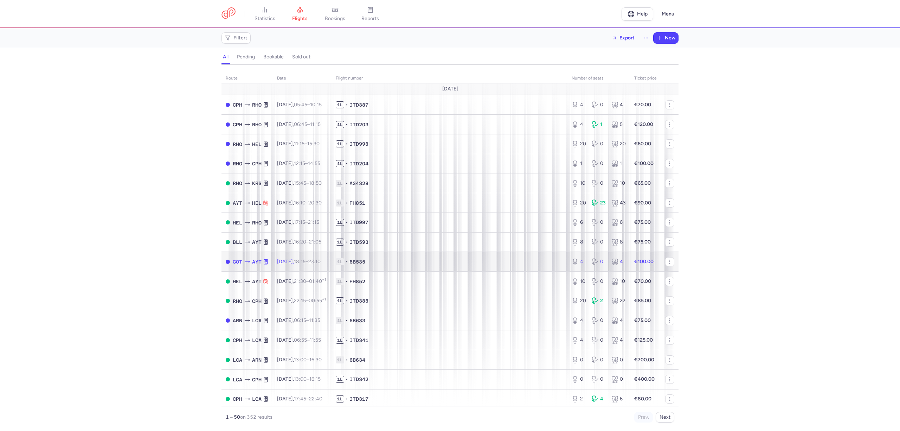
click at [425, 256] on td "1L • 6B535" at bounding box center [450, 262] width 236 height 20
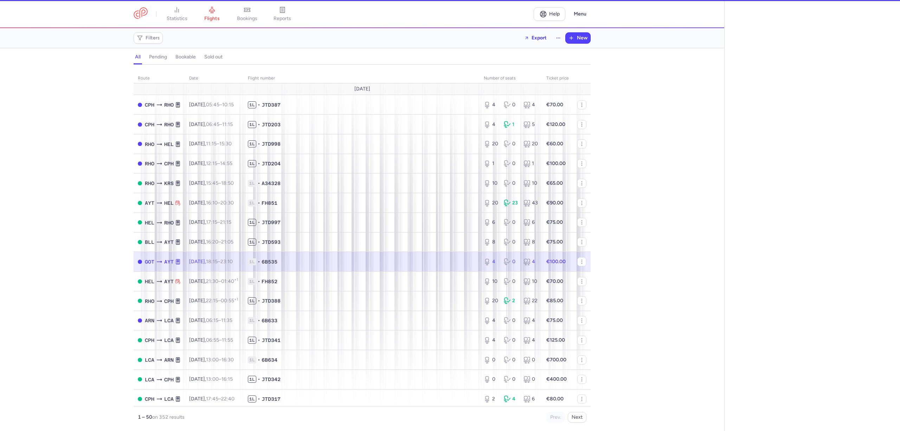
select select "hours"
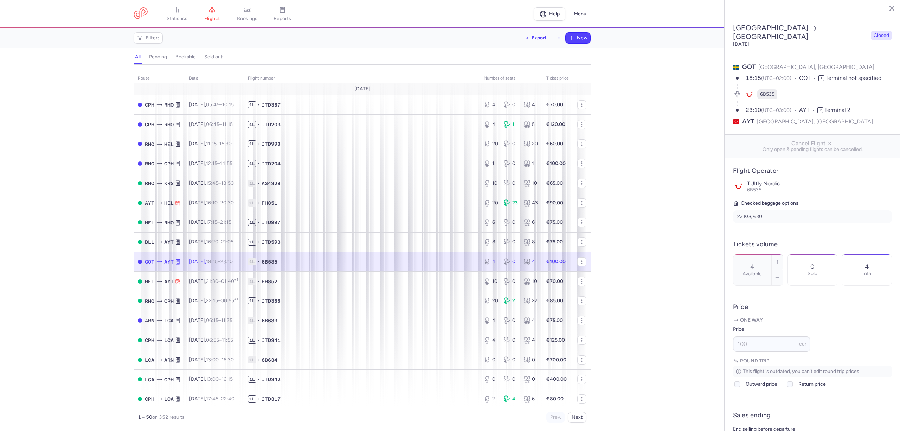
scroll to position [94, 0]
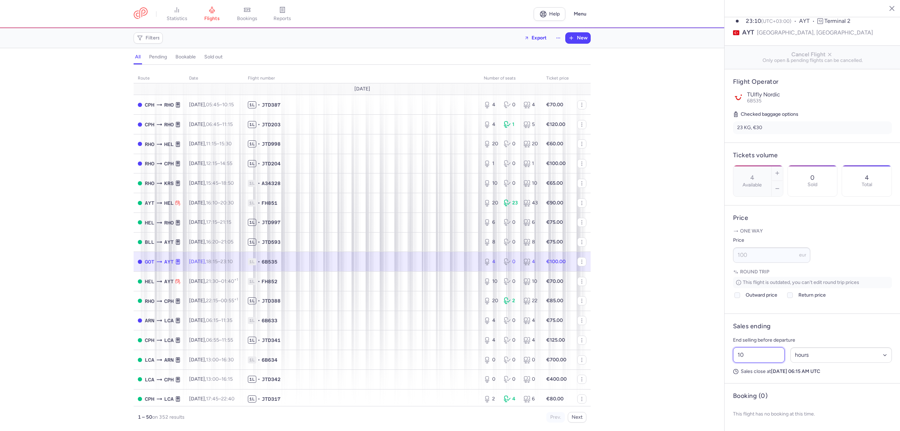
drag, startPoint x: 763, startPoint y: 362, endPoint x: 707, endPoint y: 366, distance: 55.7
click at [709, 364] on div "statistics flights bookings reports Help Menu Filters Export New all pending bo…" at bounding box center [450, 215] width 900 height 431
type input "5"
click at [750, 418] on span "Save changes" at bounding box center [756, 417] width 35 height 6
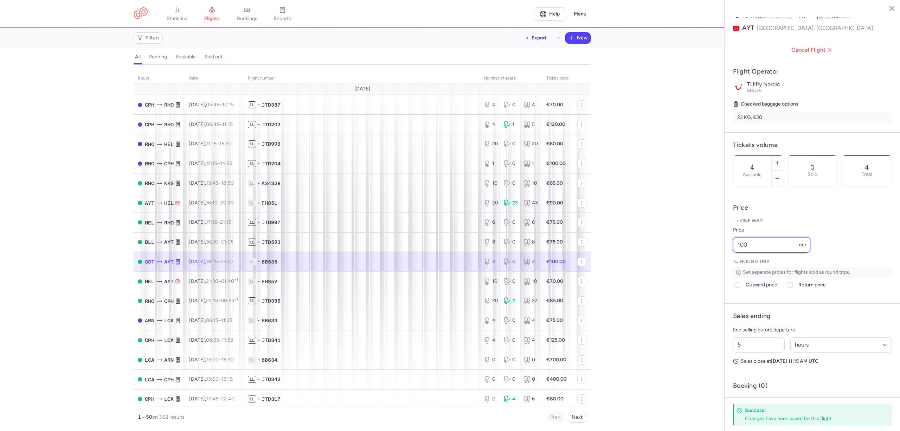
drag, startPoint x: 751, startPoint y: 258, endPoint x: 720, endPoint y: 258, distance: 30.6
click at [720, 258] on div "statistics flights bookings reports Help Menu Filters Export New all pending bo…" at bounding box center [450, 215] width 900 height 431
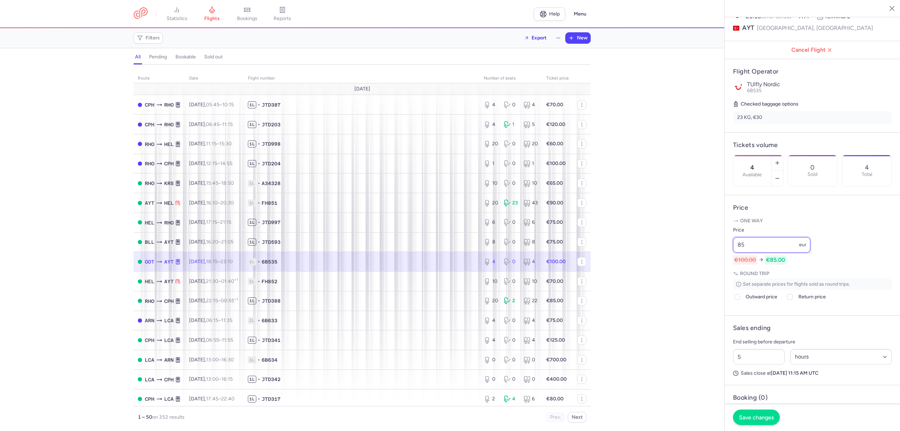
type input "85"
click at [768, 416] on span "Save changes" at bounding box center [756, 417] width 35 height 6
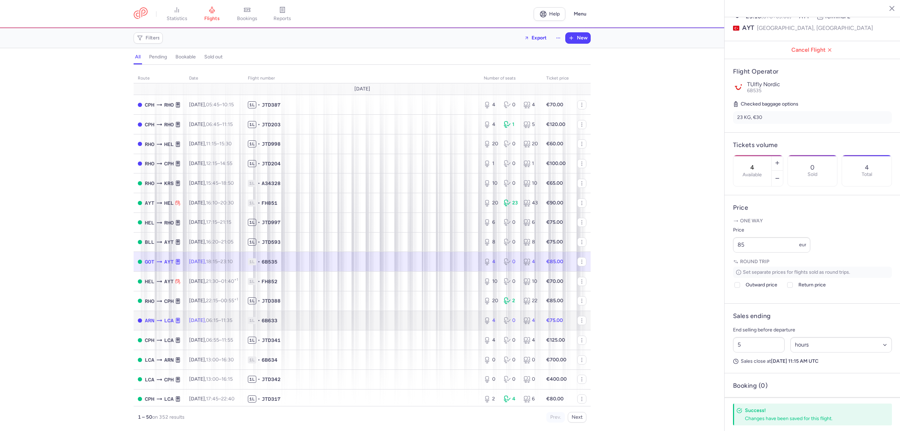
click at [433, 323] on span "1L • 6B633" at bounding box center [361, 320] width 227 height 7
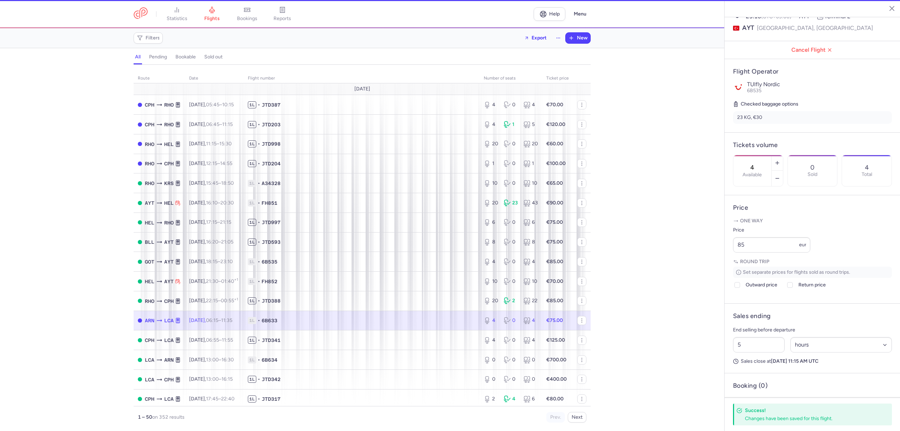
type input "1"
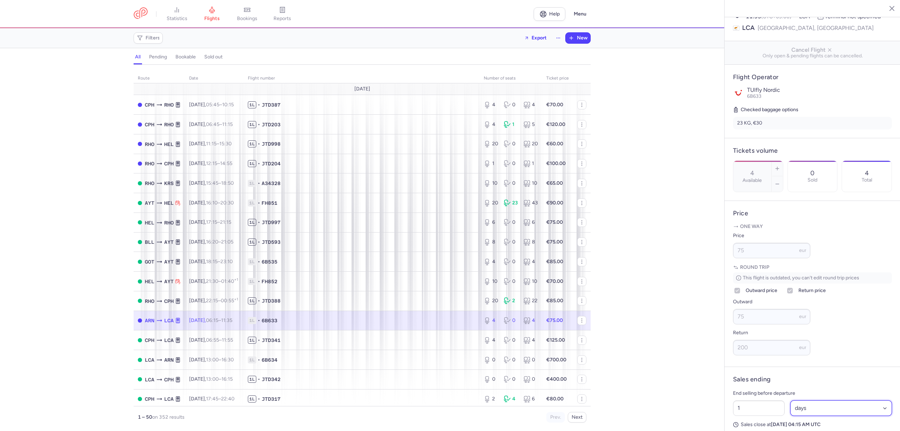
click at [837, 415] on select "Select an option hours days" at bounding box center [841, 407] width 102 height 15
select select "hours"
click at [790, 411] on select "Select an option hours days" at bounding box center [841, 407] width 102 height 15
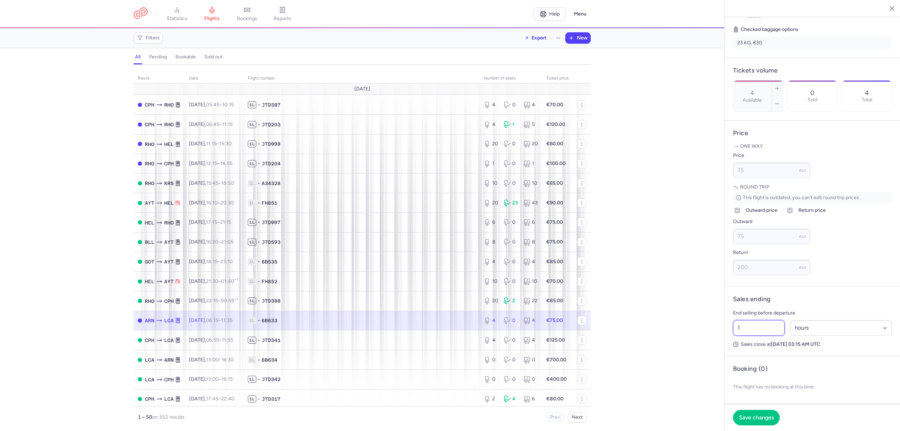
click at [752, 328] on input "1" at bounding box center [759, 327] width 52 height 15
type input "10"
click at [762, 418] on span "Save changes" at bounding box center [756, 417] width 35 height 6
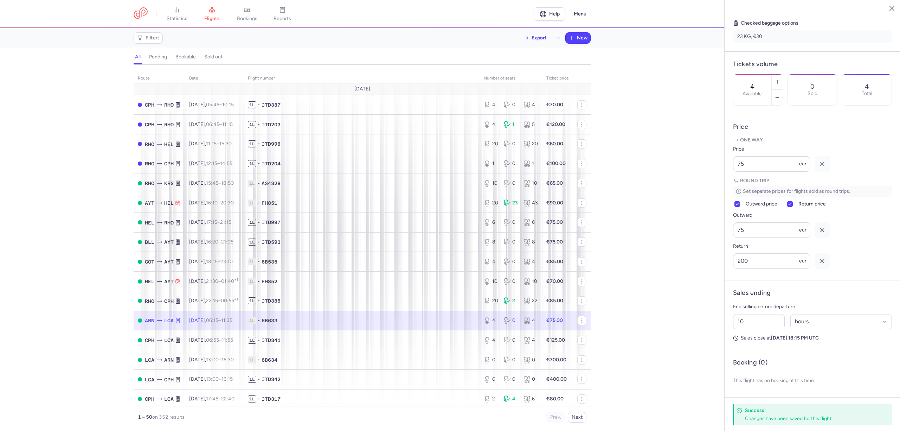
scroll to position [172, 0]
click at [388, 339] on span "1L • JTD341" at bounding box center [361, 339] width 227 height 7
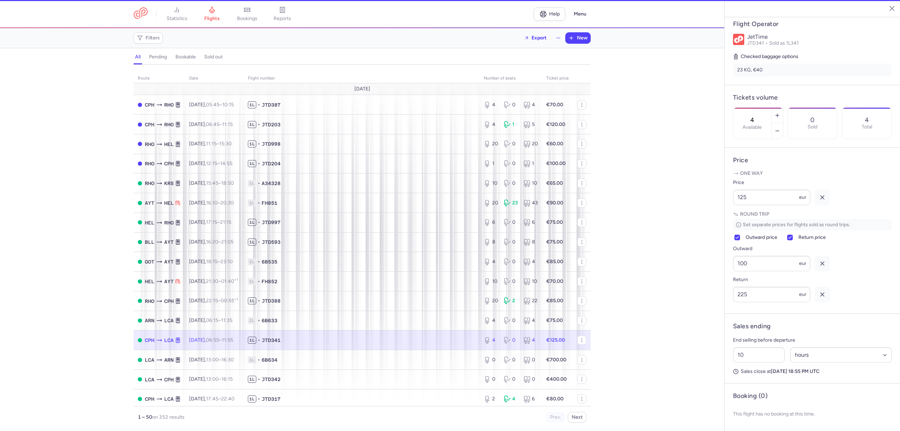
scroll to position [153, 0]
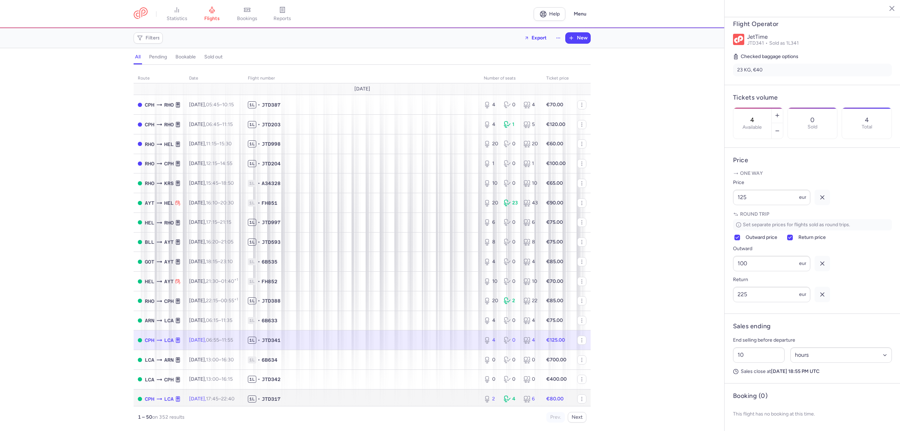
click at [352, 396] on span "1L • JTD317" at bounding box center [361, 398] width 227 height 7
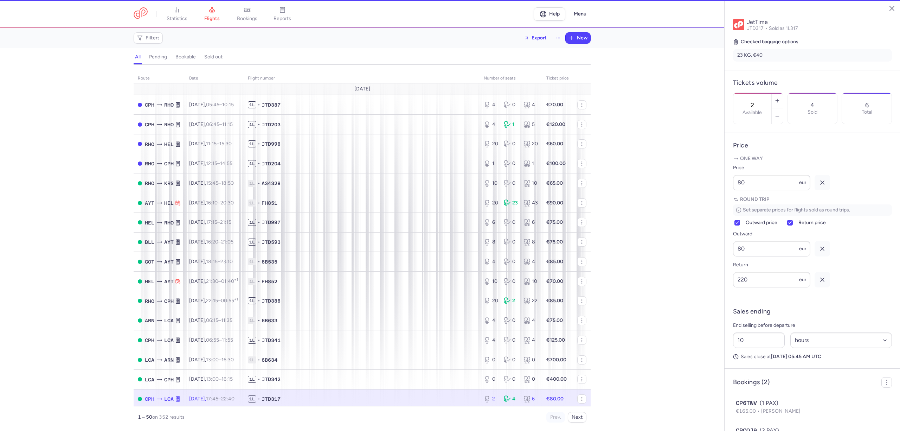
scroll to position [177, 0]
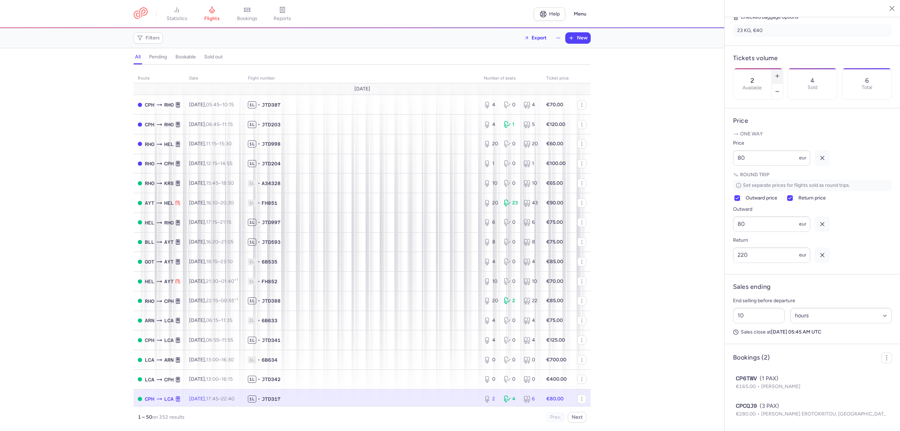
click at [779, 76] on line "button" at bounding box center [777, 76] width 3 height 0
type input "6"
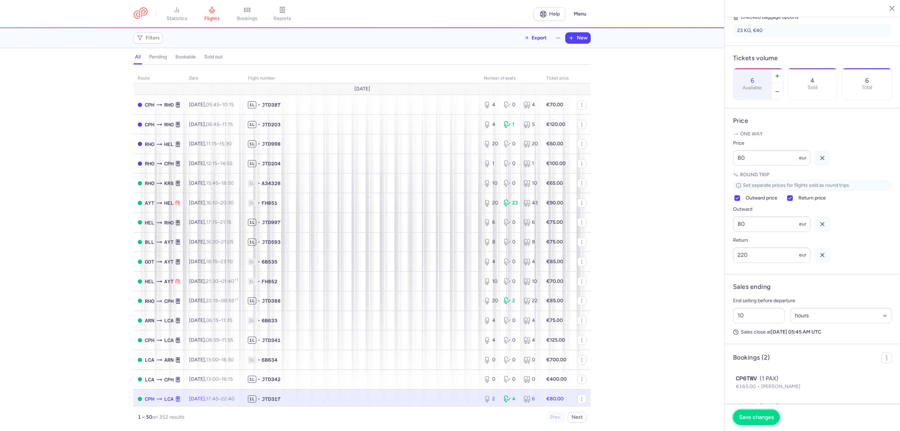
click at [763, 414] on span "Save changes" at bounding box center [756, 417] width 35 height 6
drag, startPoint x: 752, startPoint y: 336, endPoint x: 716, endPoint y: 338, distance: 36.3
click at [716, 338] on div "statistics flights bookings reports Help Menu Filters Export New all pending bo…" at bounding box center [450, 215] width 900 height 431
type input "5"
click at [758, 415] on span "Save changes" at bounding box center [756, 417] width 35 height 6
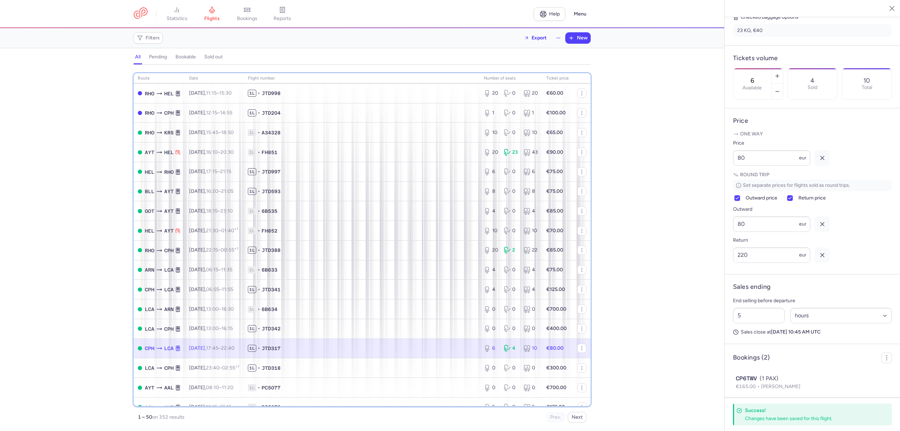
scroll to position [58, 0]
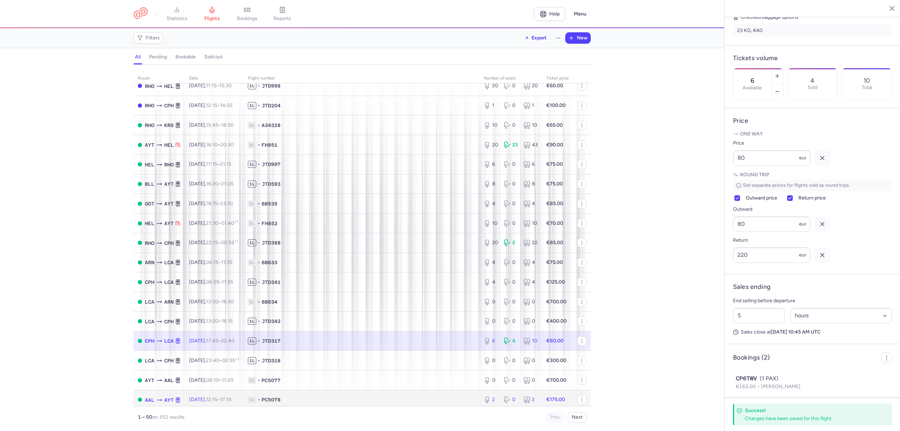
click at [387, 397] on span "1L • PC5078" at bounding box center [361, 399] width 227 height 7
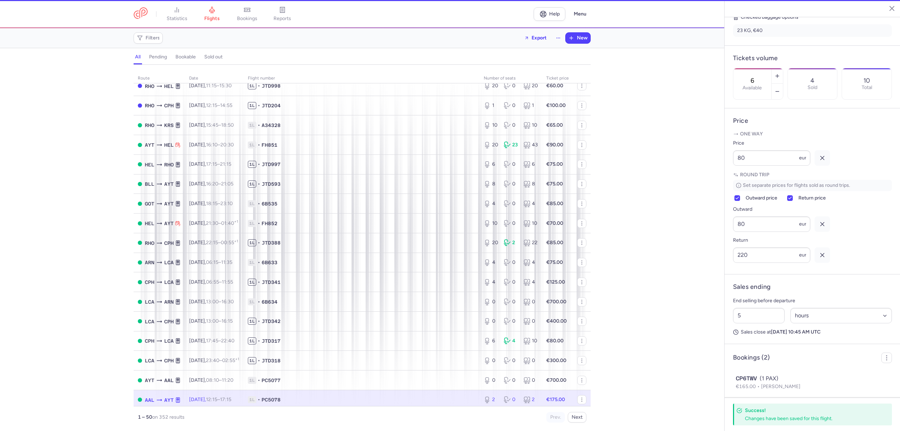
type input "2"
type input "1"
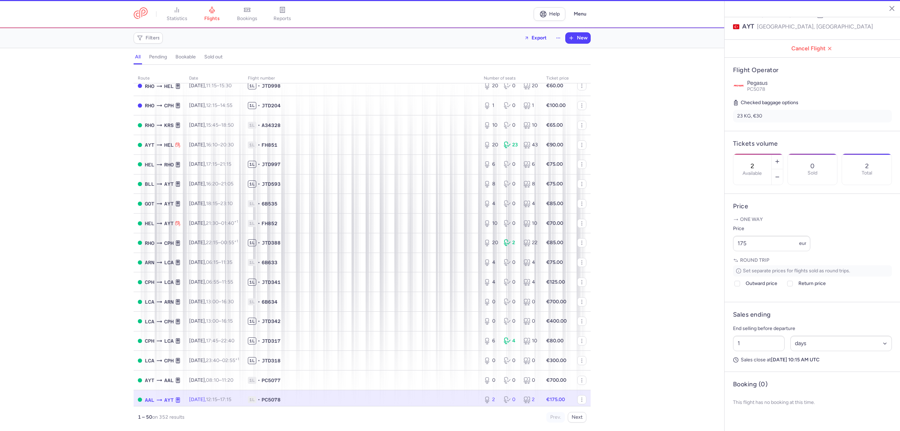
scroll to position [95, 0]
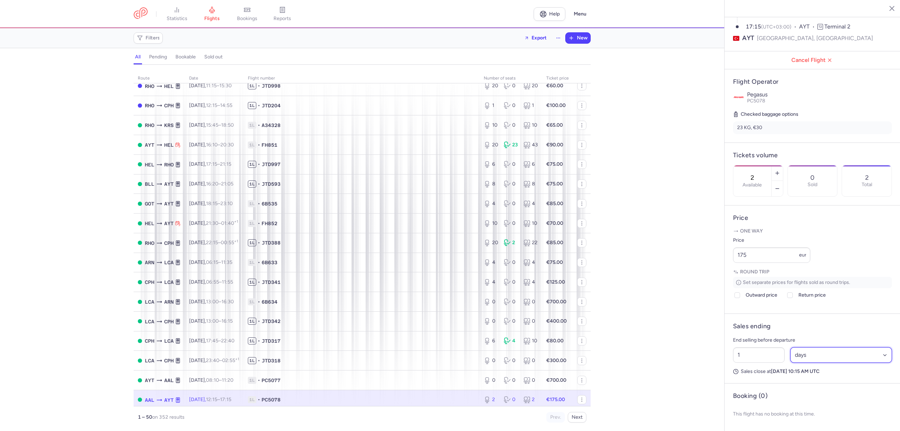
click at [803, 358] on select "Select an option hours days" at bounding box center [841, 354] width 102 height 15
select select "hours"
click at [790, 347] on select "Select an option hours days" at bounding box center [841, 354] width 102 height 15
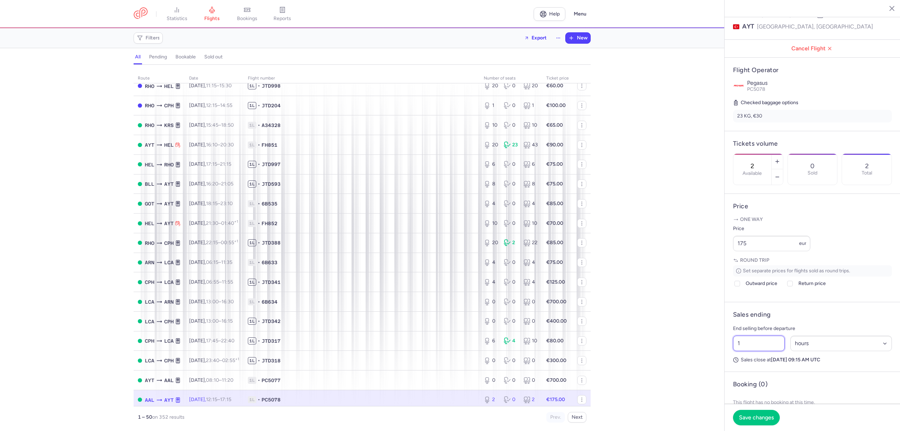
click at [761, 351] on input "1" at bounding box center [759, 342] width 52 height 15
type input "10"
click at [757, 412] on button "Save changes" at bounding box center [756, 416] width 47 height 15
click at [246, 21] on link "bookings" at bounding box center [247, 13] width 35 height 15
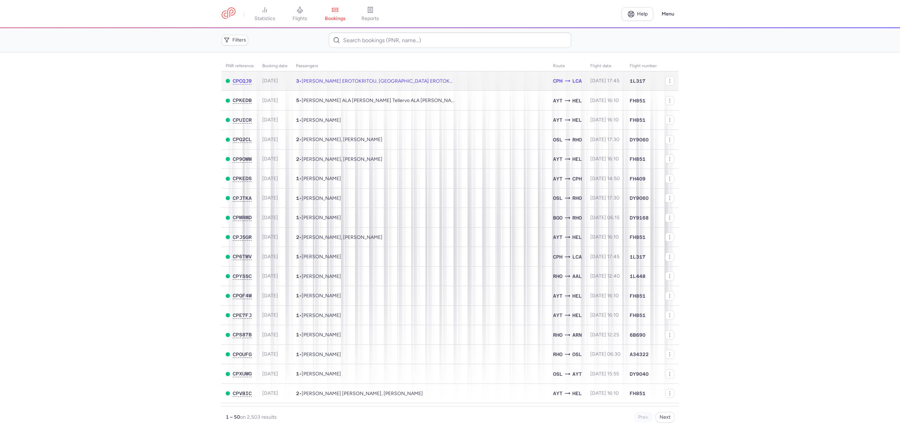
click at [390, 86] on td "3 • [PERSON_NAME] LONTOU EROTOKRITOU, [GEOGRAPHIC_DATA] EROTOKRITOU (+1)" at bounding box center [420, 80] width 257 height 19
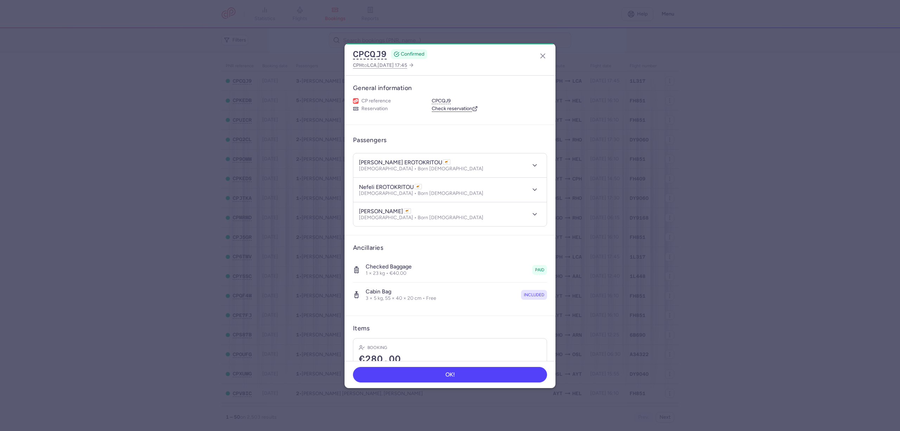
scroll to position [51, 0]
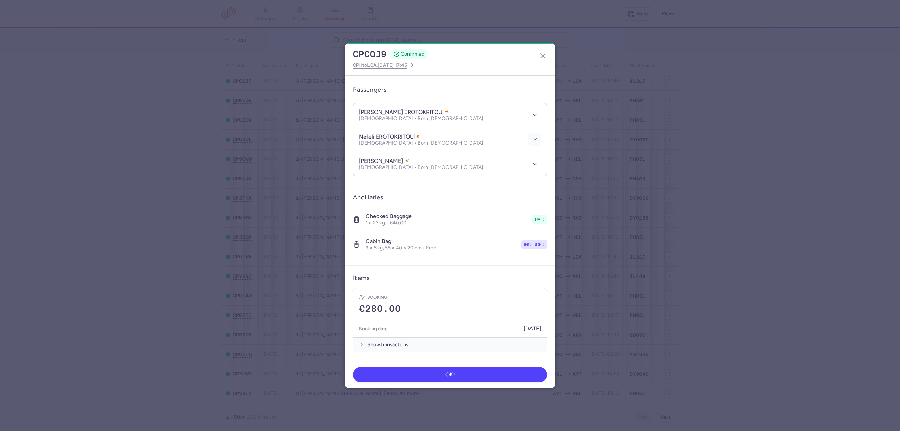
click at [528, 139] on button "button" at bounding box center [534, 139] width 13 height 13
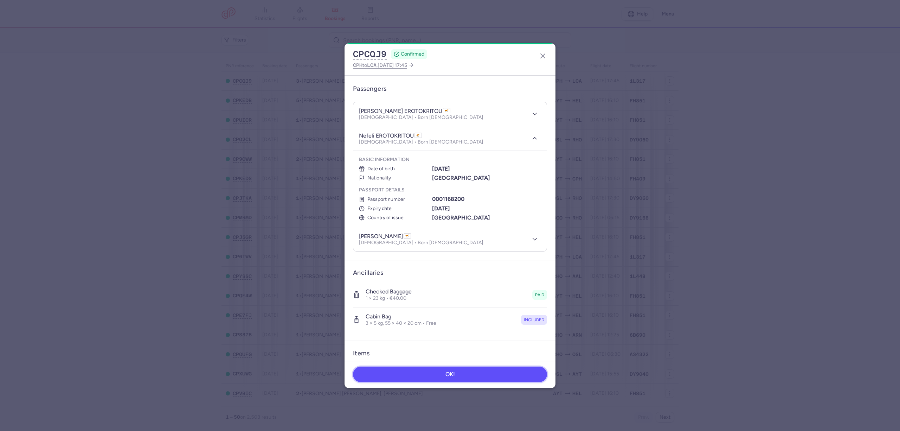
click at [484, 369] on button "OK!" at bounding box center [450, 373] width 194 height 15
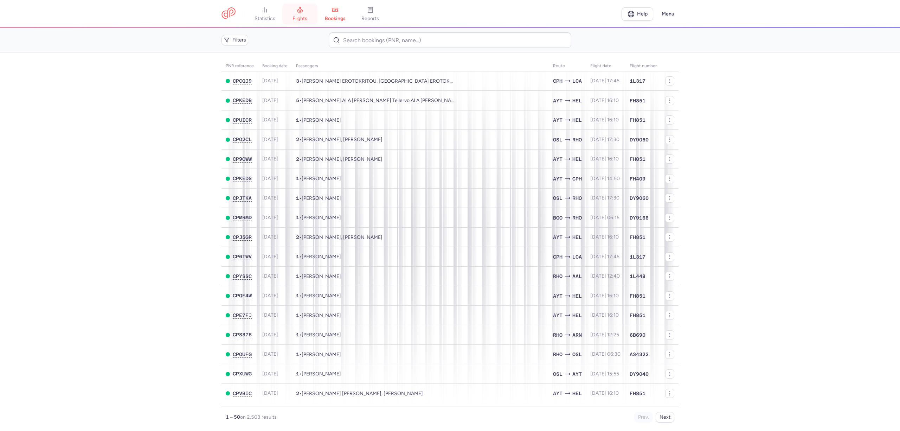
click at [304, 22] on link "flights" at bounding box center [299, 13] width 35 height 15
